Goal: Information Seeking & Learning: Learn about a topic

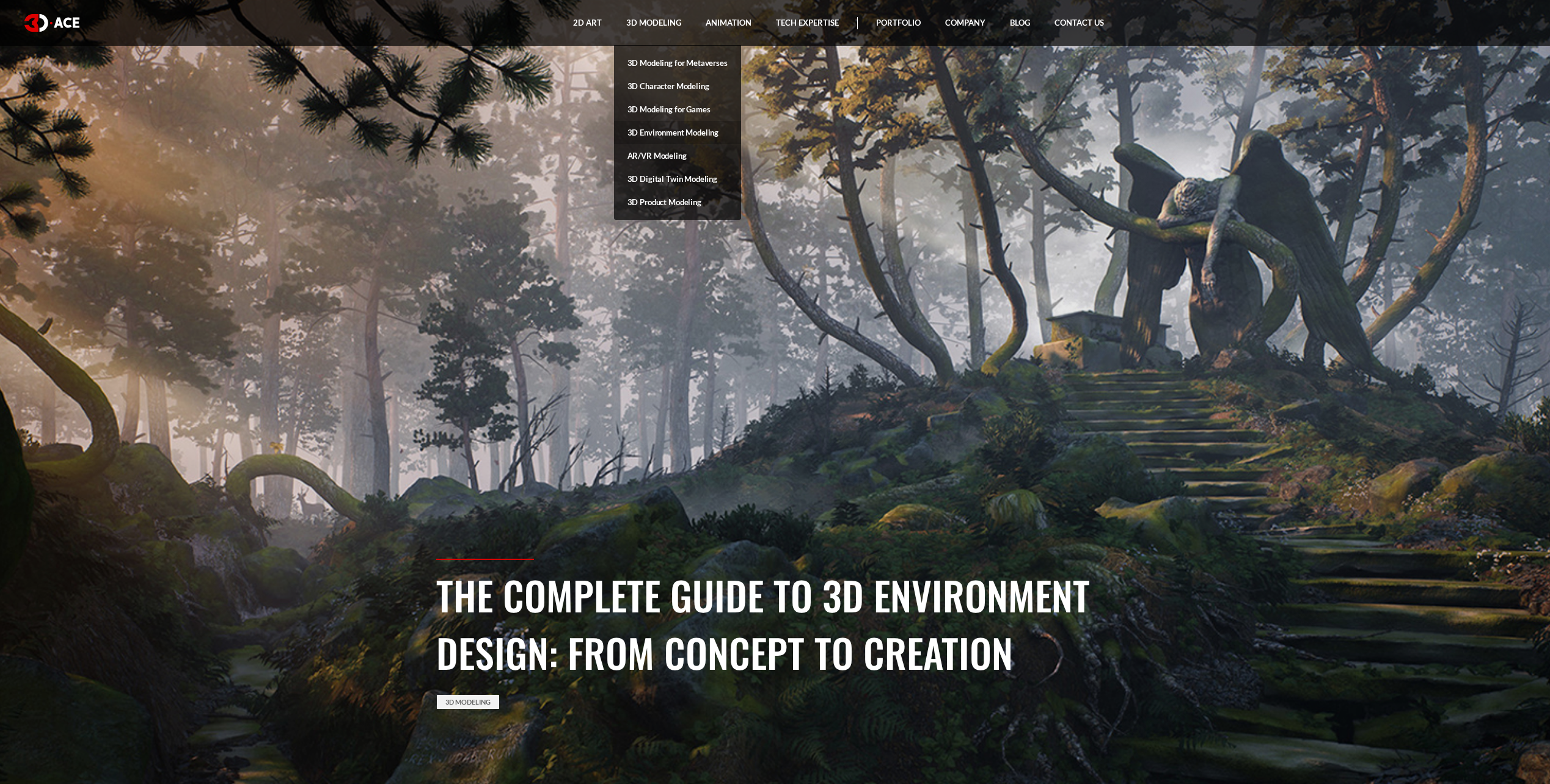
click at [704, 130] on link "3D Environment Modeling" at bounding box center [677, 133] width 127 height 23
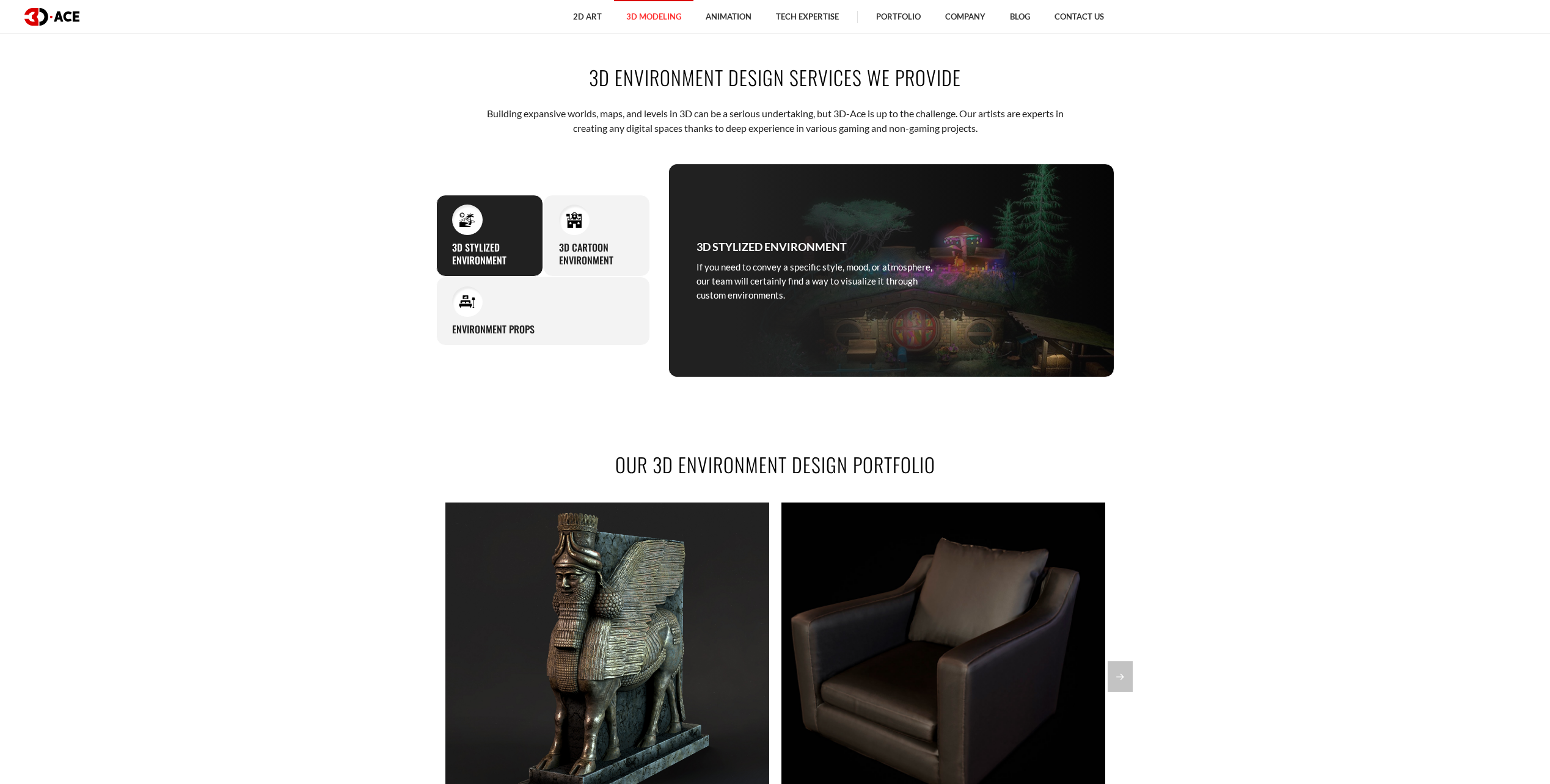
scroll to position [977, 0]
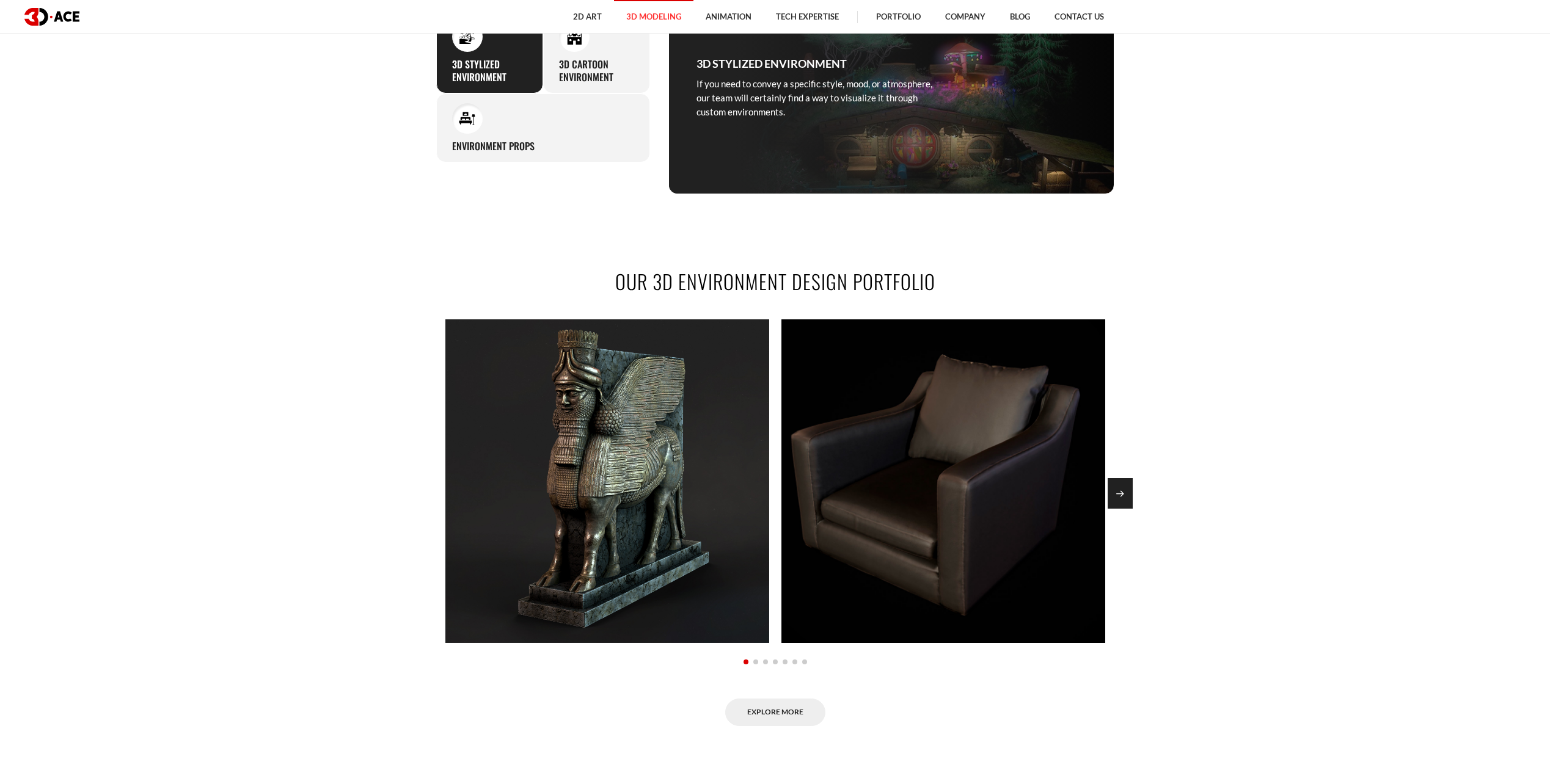
click at [1117, 498] on div "Next slide" at bounding box center [1120, 493] width 25 height 30
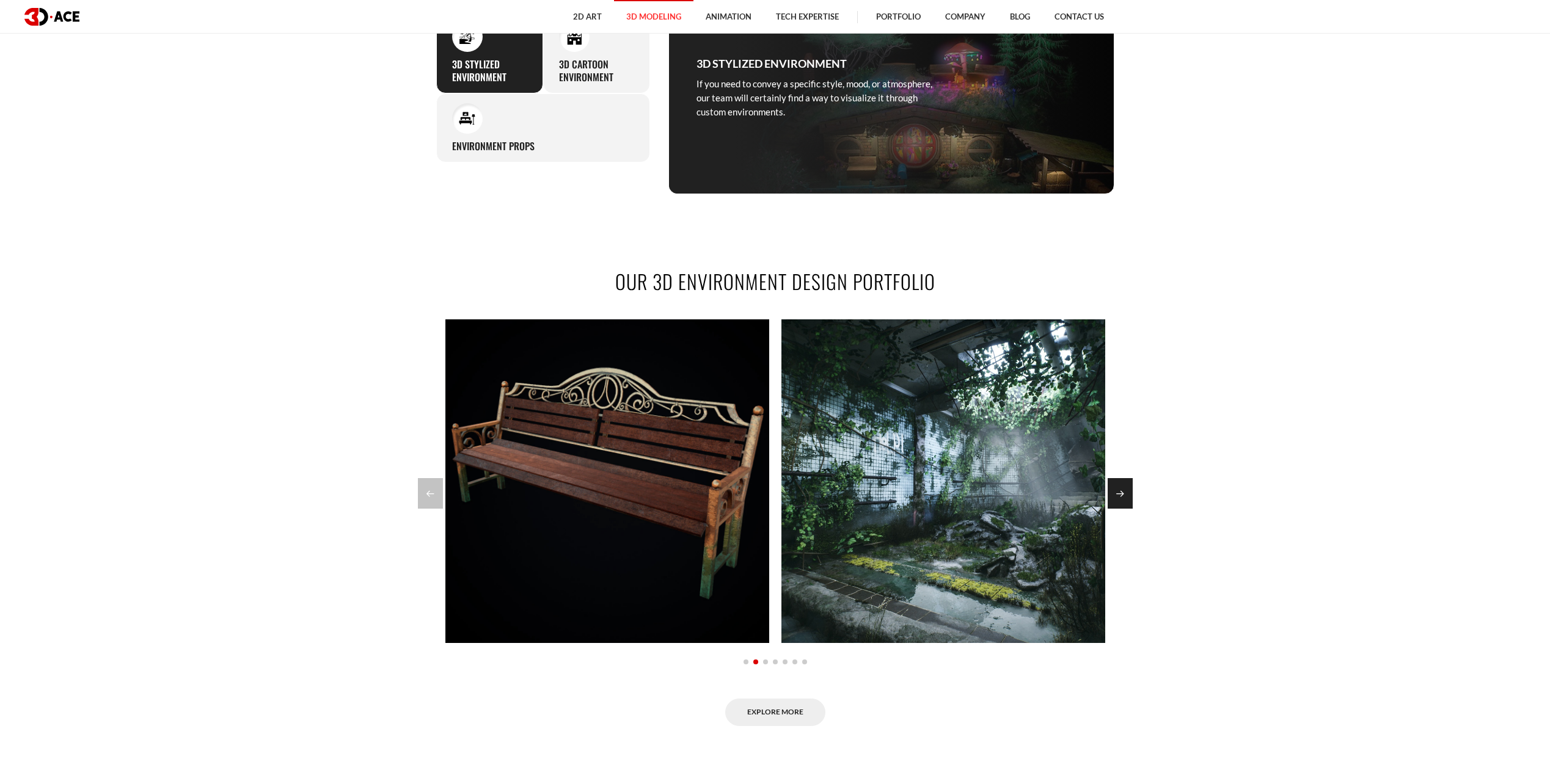
click at [1117, 498] on div "Next slide" at bounding box center [1120, 493] width 25 height 30
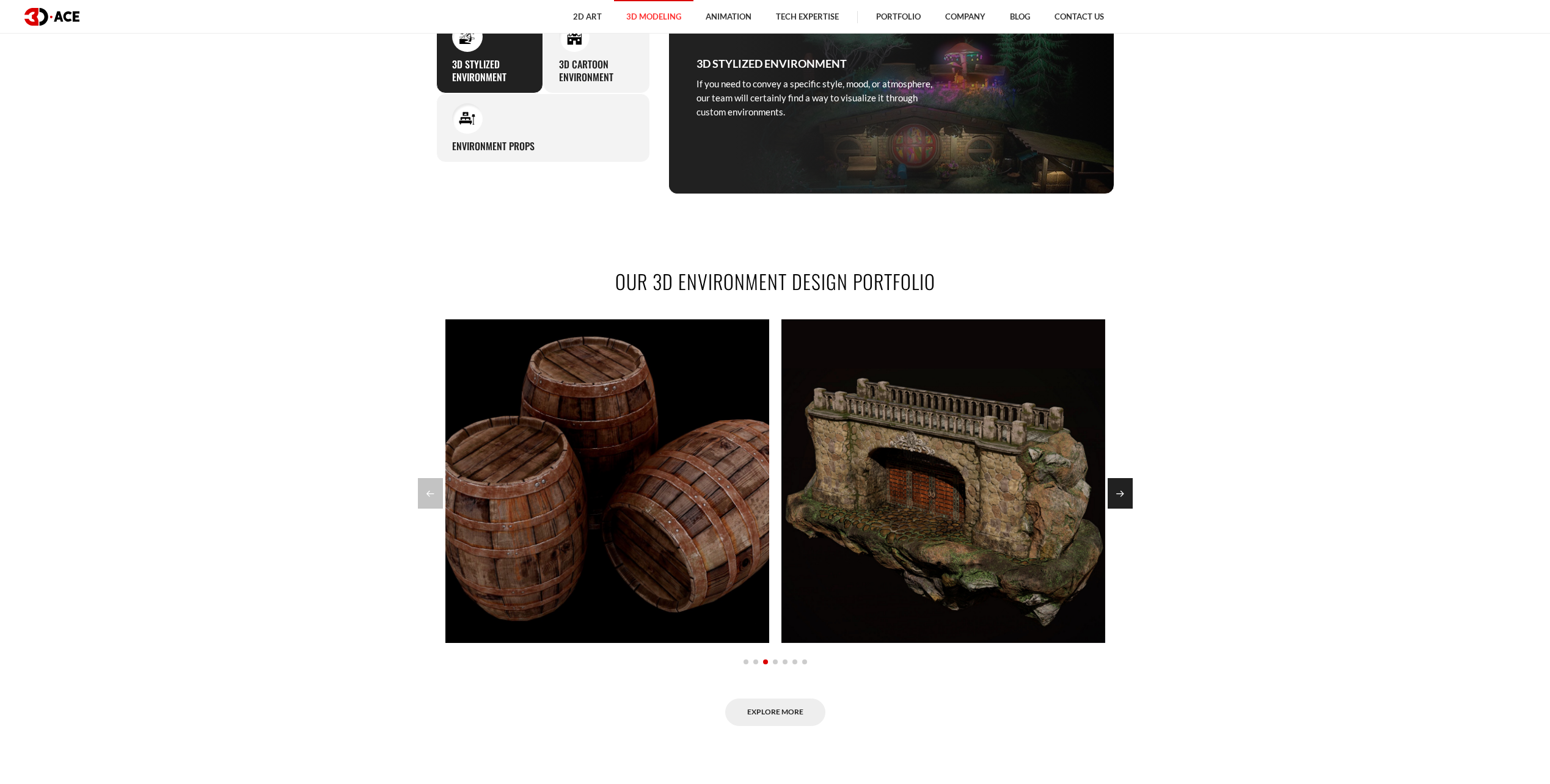
click at [1117, 498] on div "Next slide" at bounding box center [1120, 493] width 25 height 30
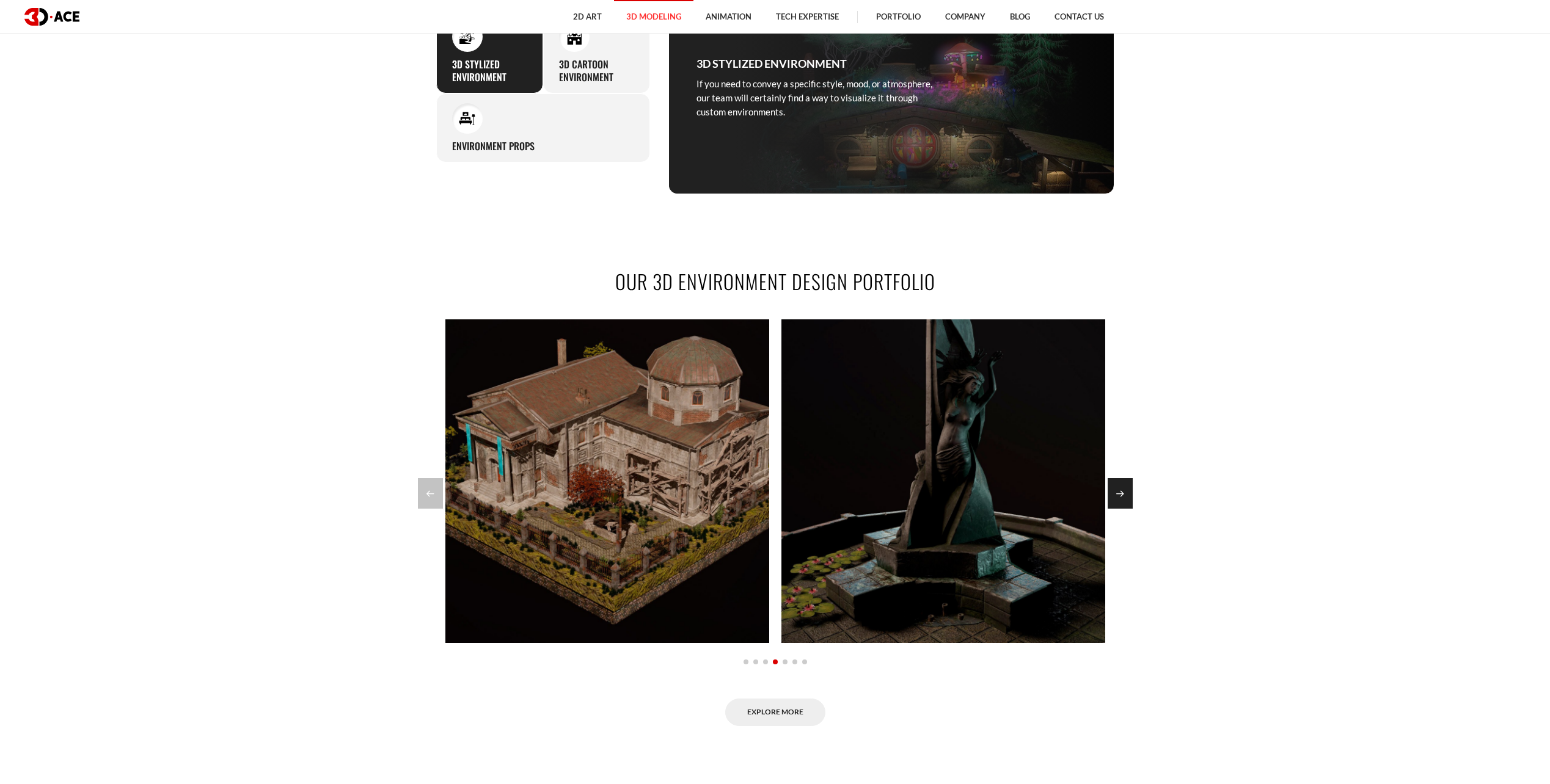
click at [1117, 498] on div "Next slide" at bounding box center [1120, 493] width 25 height 30
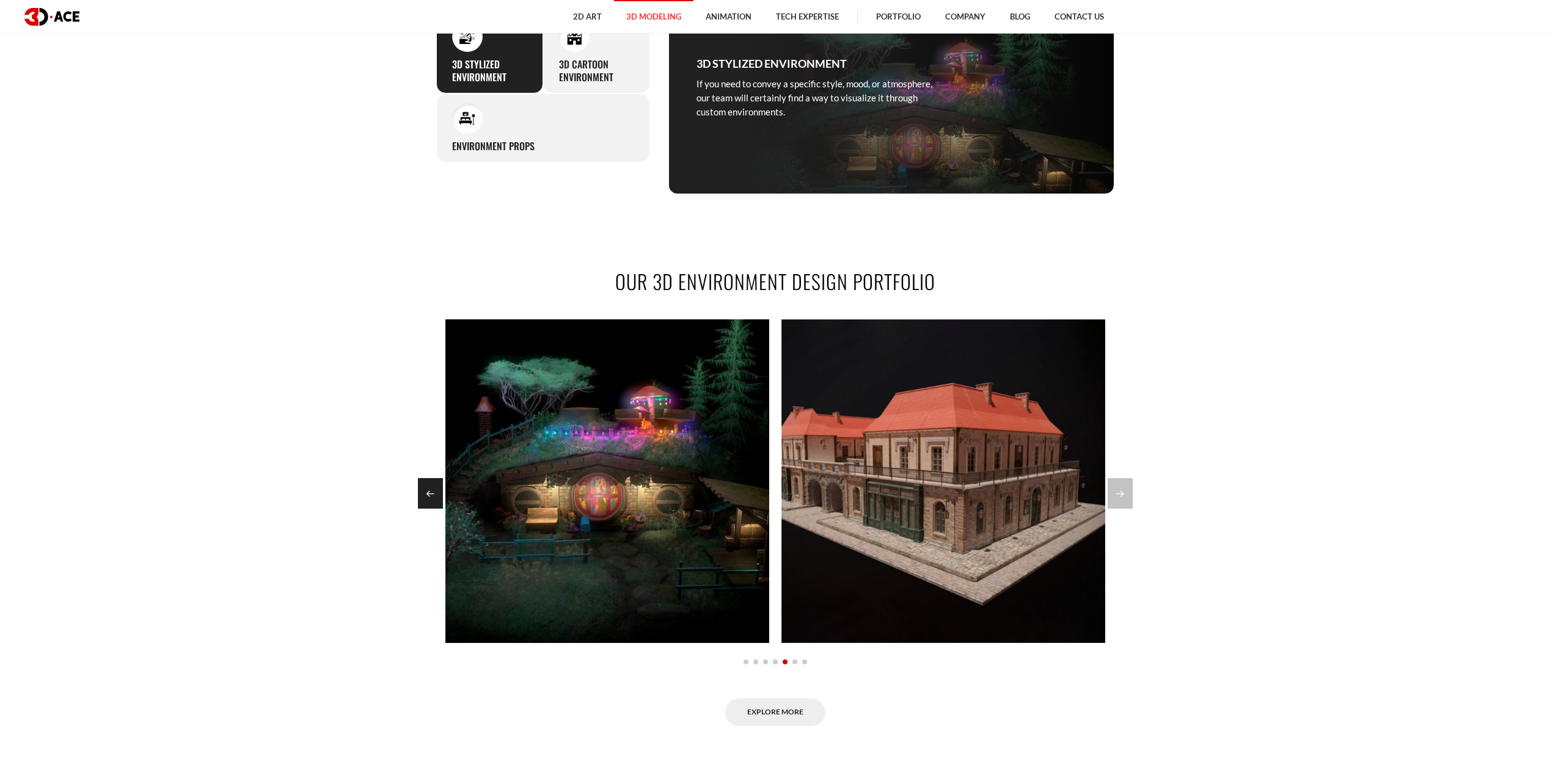
click at [422, 480] on div "Previous slide" at bounding box center [430, 493] width 25 height 30
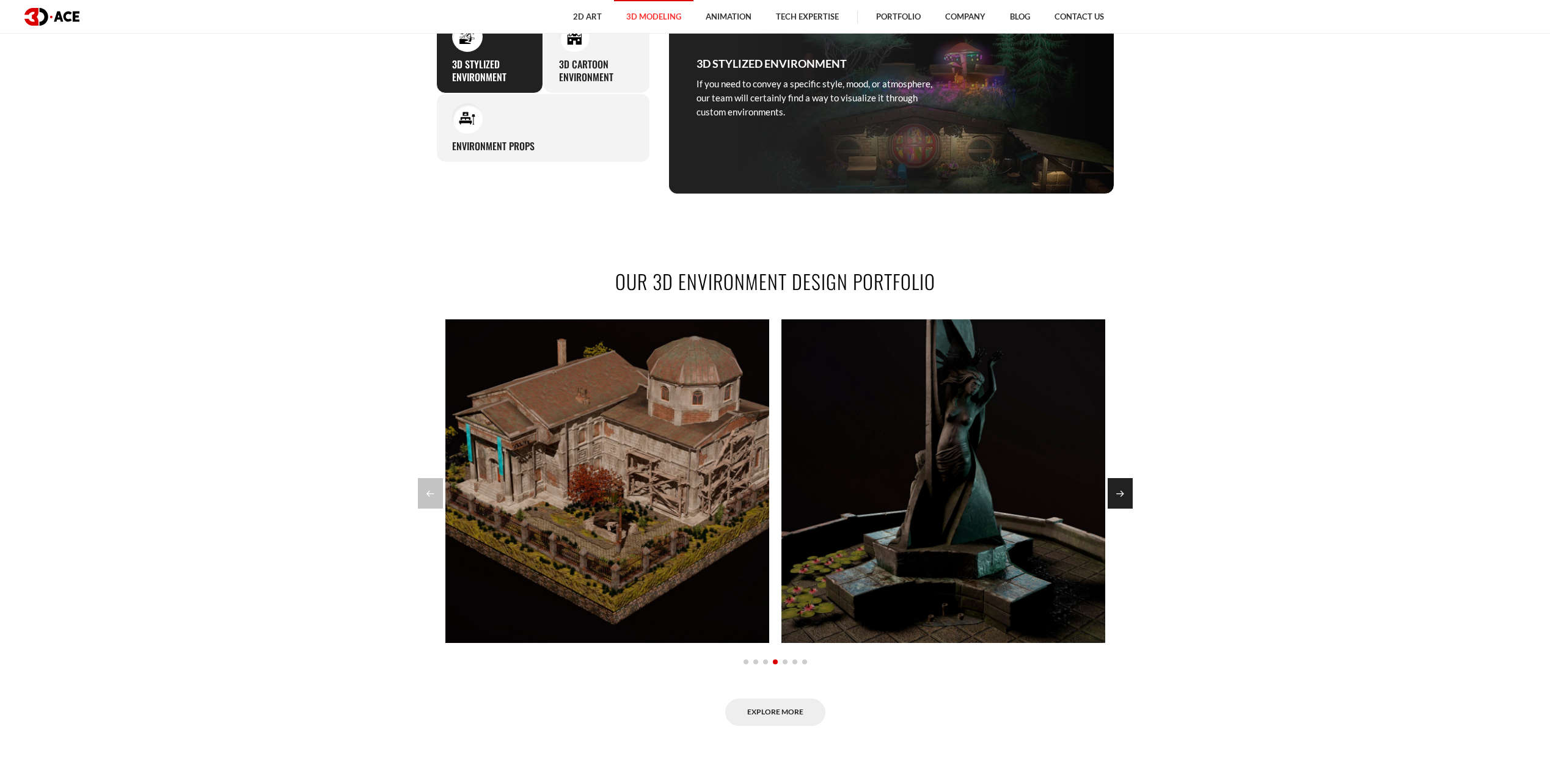
click at [1115, 485] on div "Next slide" at bounding box center [1120, 493] width 25 height 30
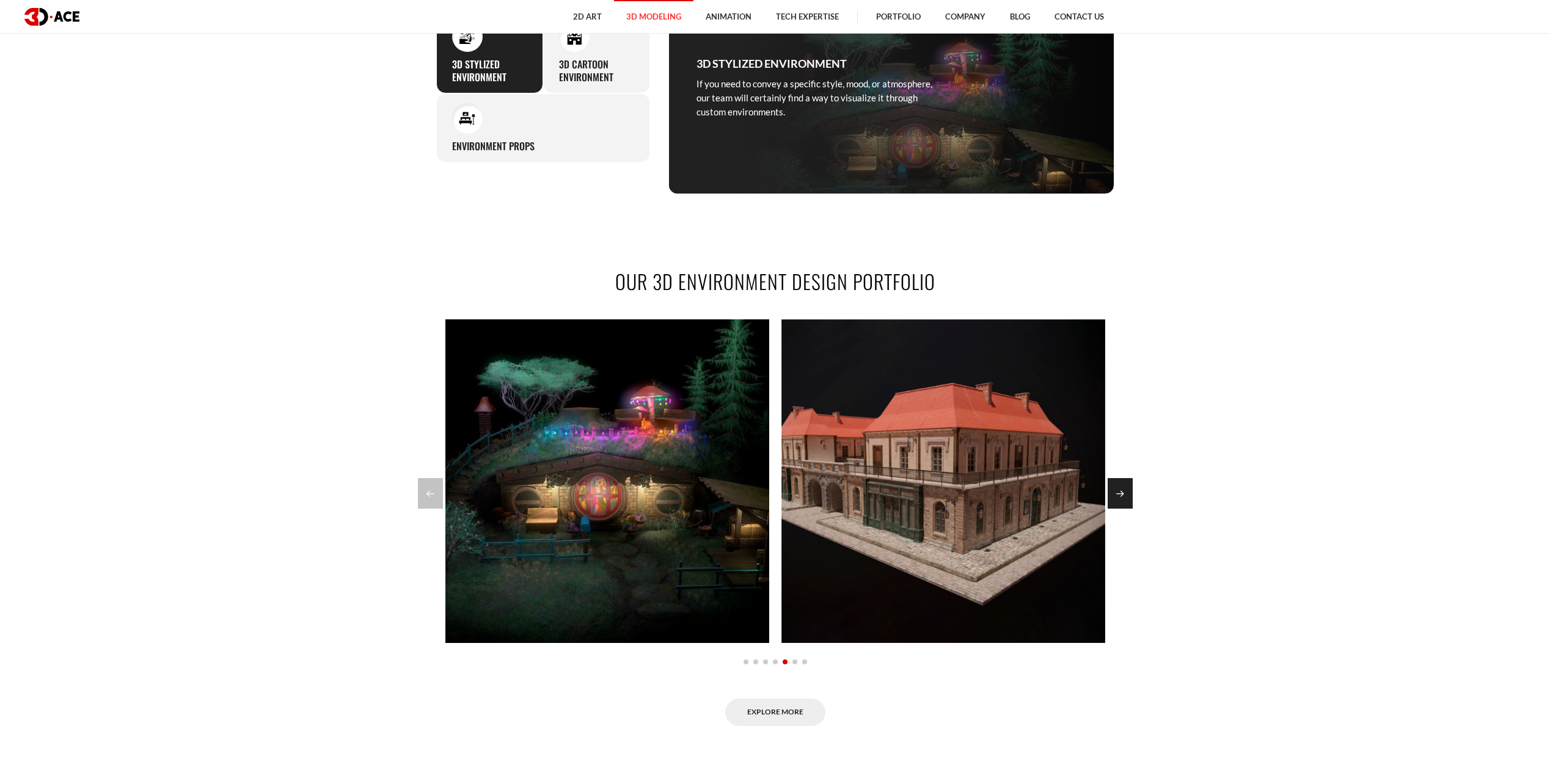
click at [1116, 486] on div "Next slide" at bounding box center [1120, 493] width 25 height 30
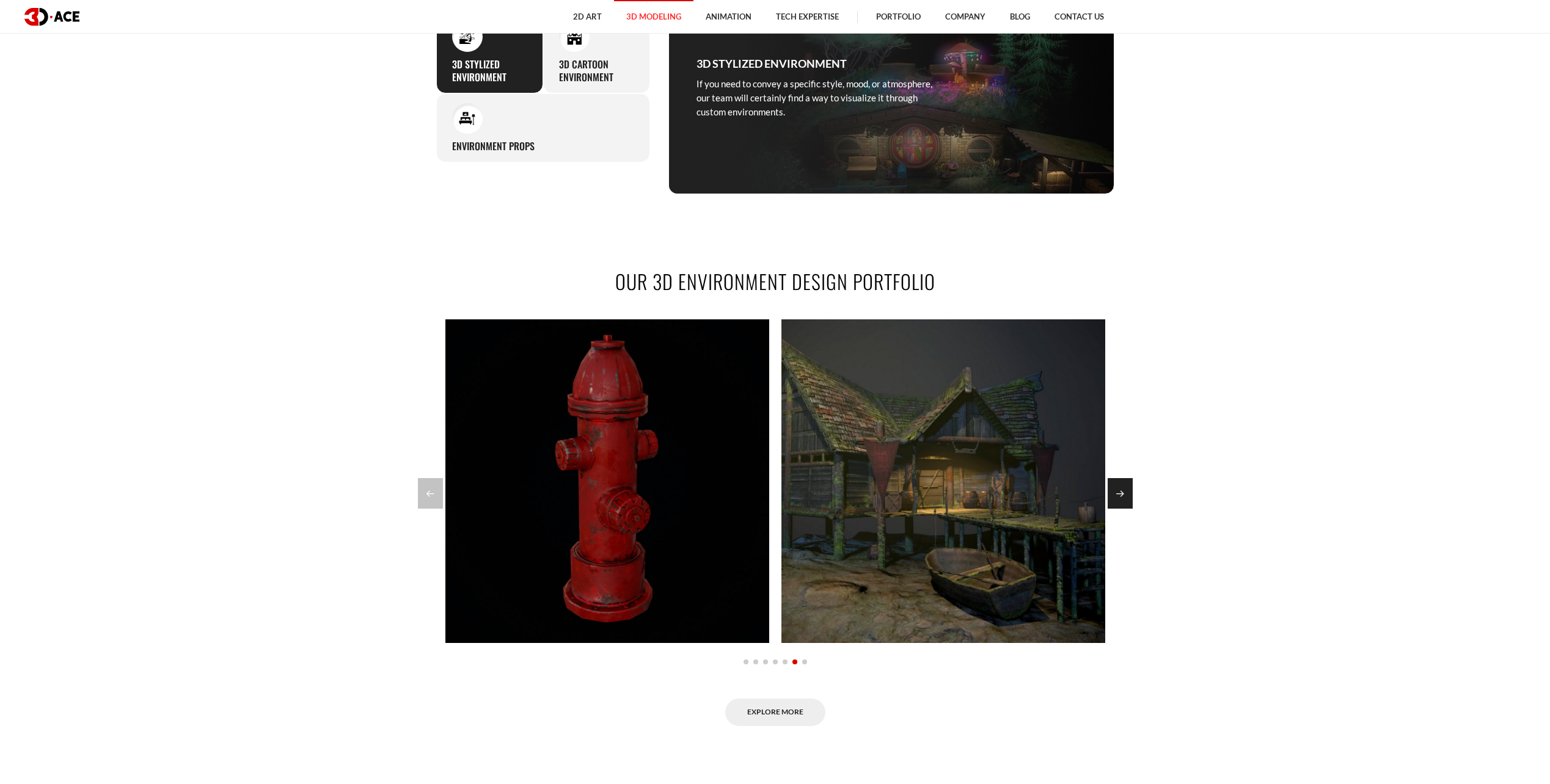
click at [1116, 486] on div "Next slide" at bounding box center [1120, 493] width 25 height 30
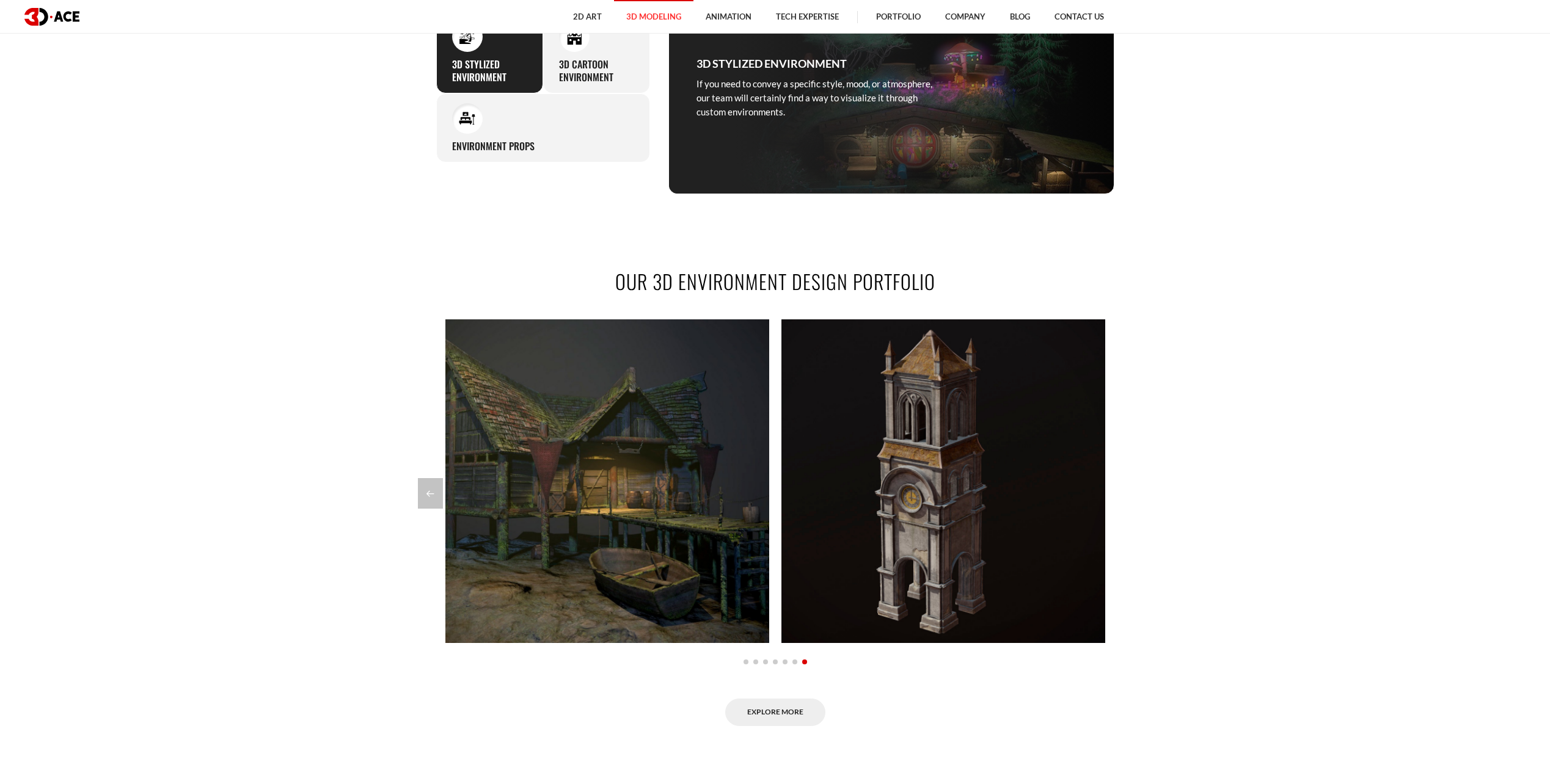
click at [745, 664] on span "Go to slide 1" at bounding box center [745, 662] width 5 height 5
